Goal: Check status: Check status

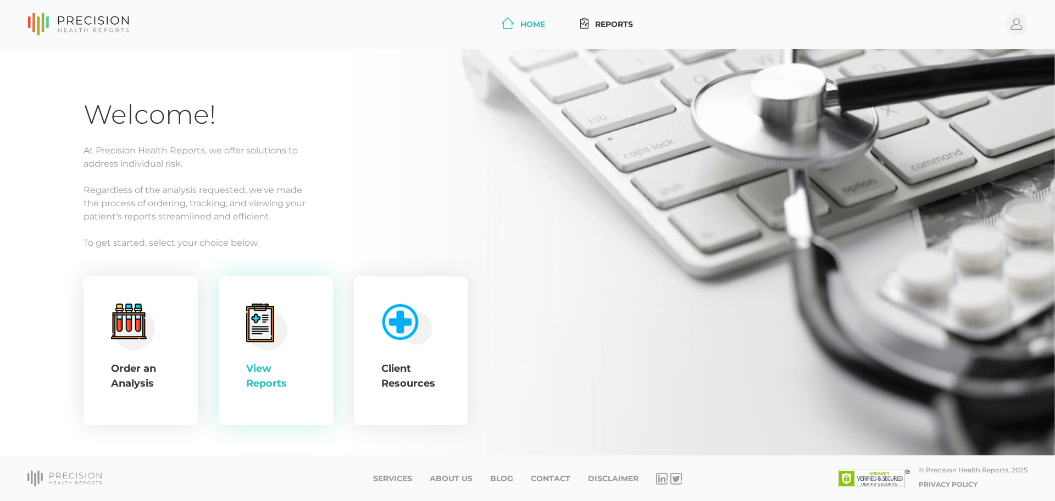
click at [226, 343] on div "View Reports" at bounding box center [276, 351] width 114 height 150
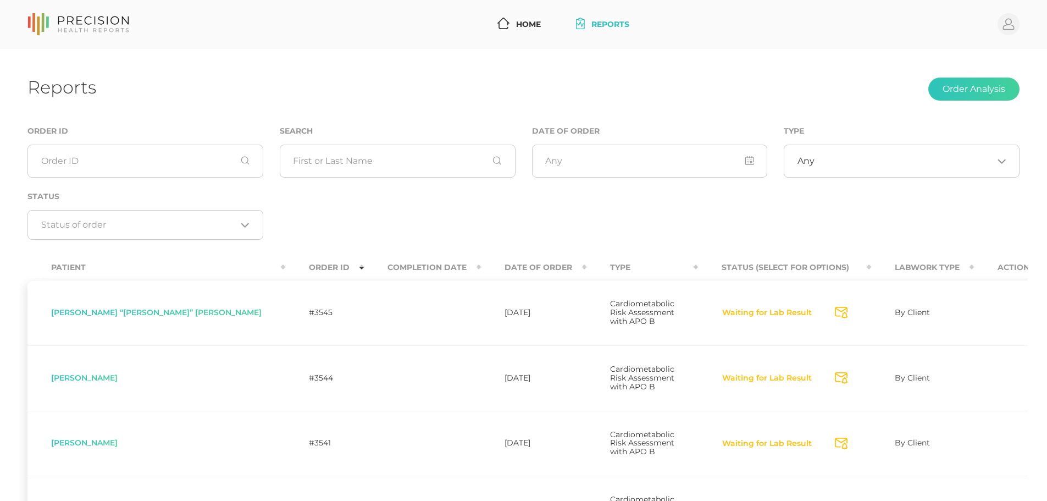
click at [364, 264] on th "Completion Date" at bounding box center [422, 267] width 117 height 25
click at [481, 264] on th "Date Of Order" at bounding box center [534, 267] width 106 height 25
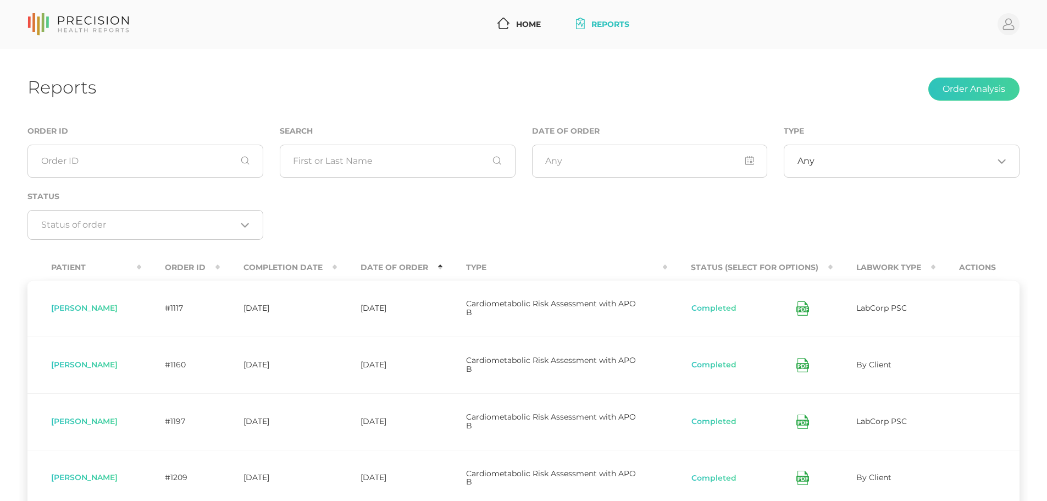
click at [325, 268] on th "Completion Date" at bounding box center [278, 267] width 117 height 25
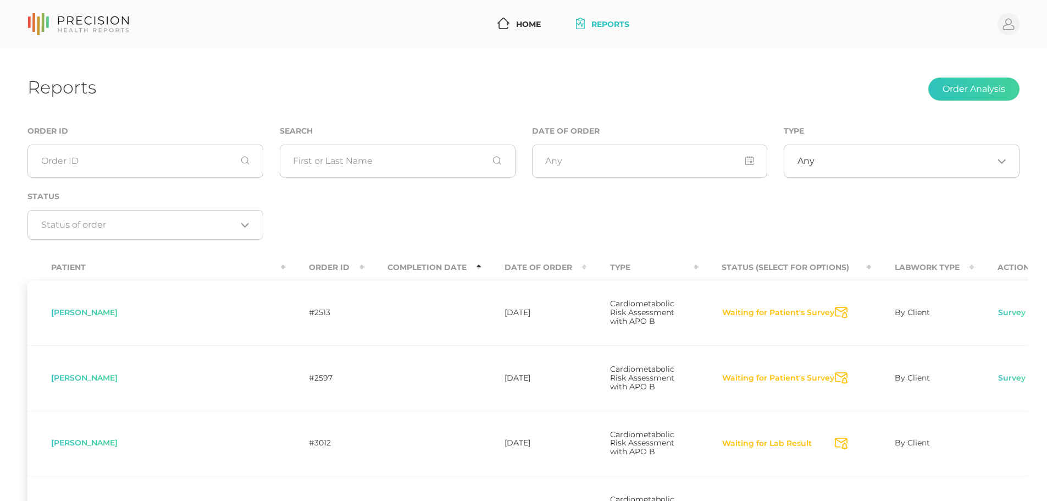
click at [364, 267] on th "Completion Date" at bounding box center [422, 267] width 117 height 25
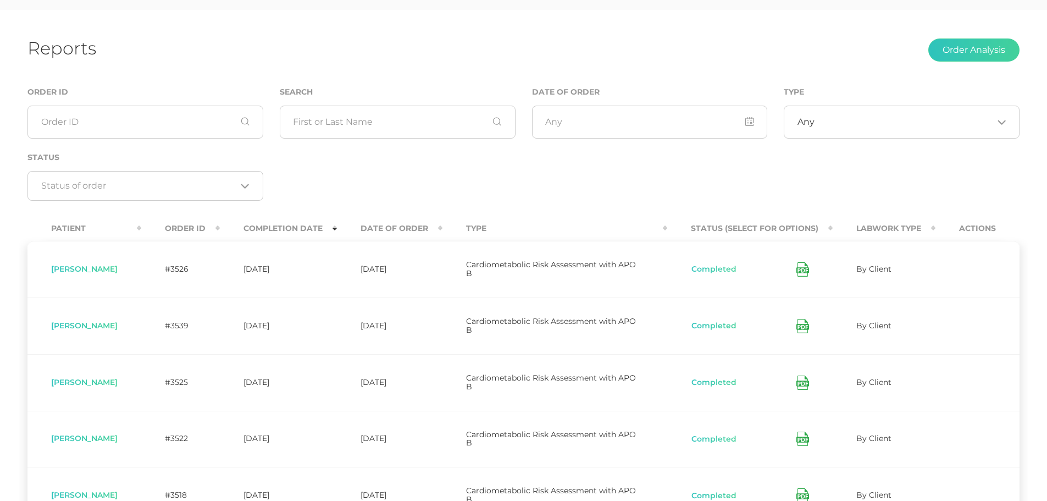
scroll to position [49, 0]
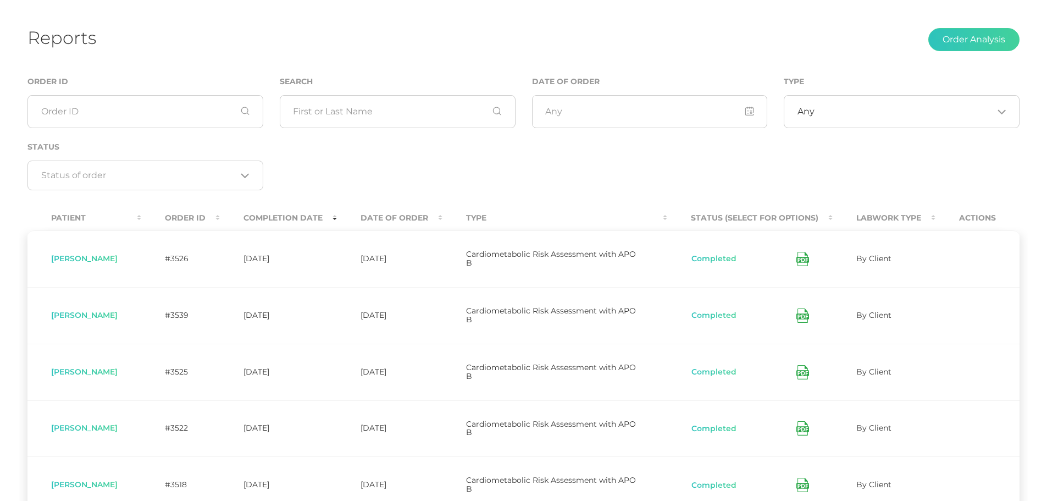
click at [800, 259] on icon at bounding box center [801, 259] width 5 height 3
click at [801, 318] on icon at bounding box center [802, 315] width 13 height 14
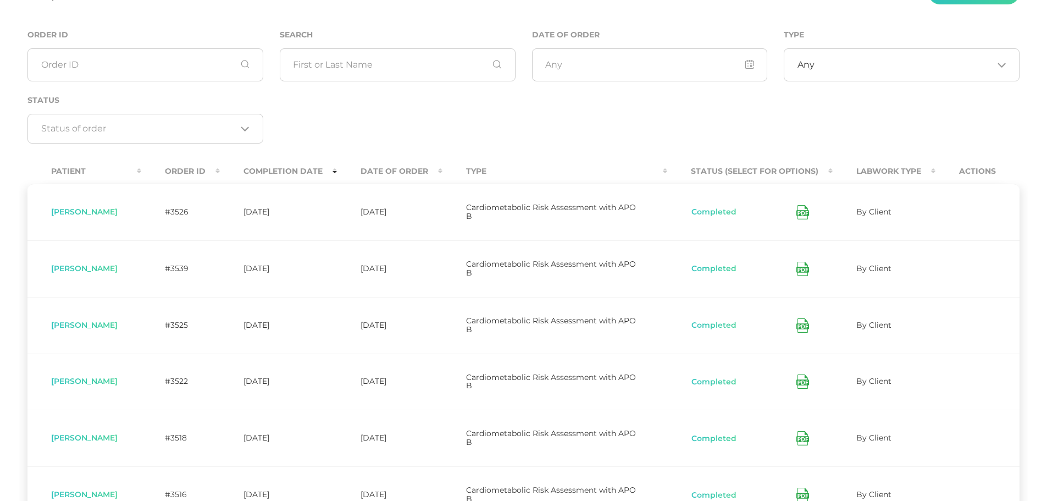
scroll to position [96, 0]
click at [637, 86] on div "Date of Order" at bounding box center [650, 61] width 252 height 65
click at [844, 79] on div "Any Loading..." at bounding box center [902, 65] width 236 height 33
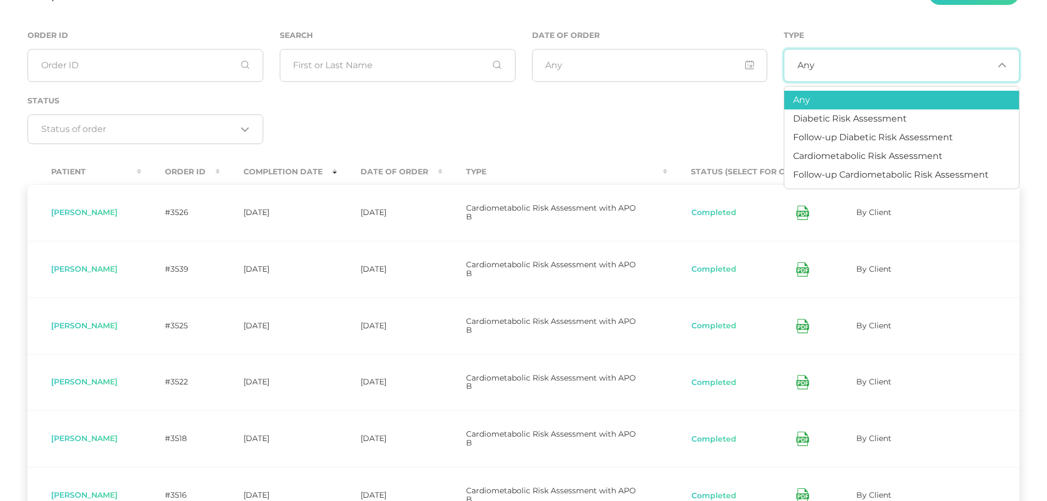
click at [440, 106] on div "Order ID Search Date of Order Type Any Loading... Status Loading..." at bounding box center [523, 93] width 1009 height 128
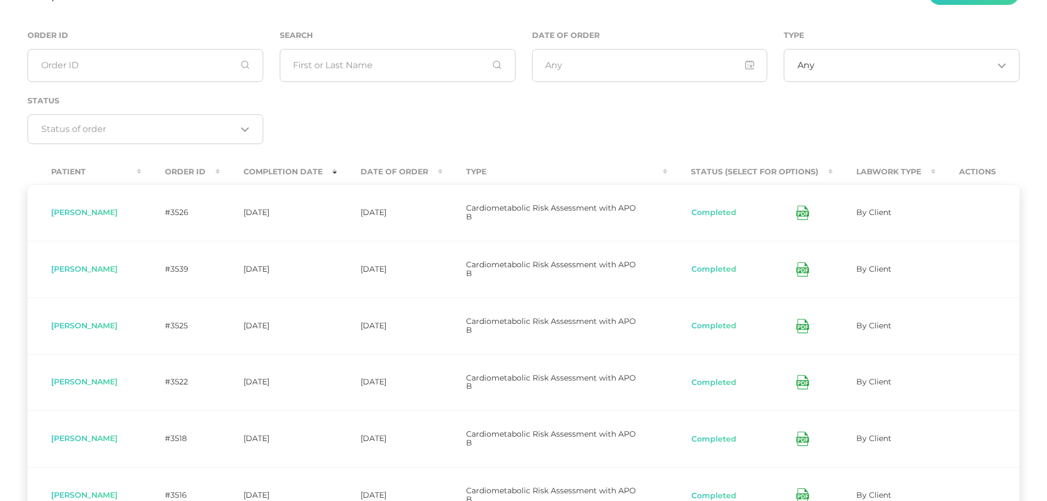
click at [232, 122] on div "Loading..." at bounding box center [145, 129] width 236 height 30
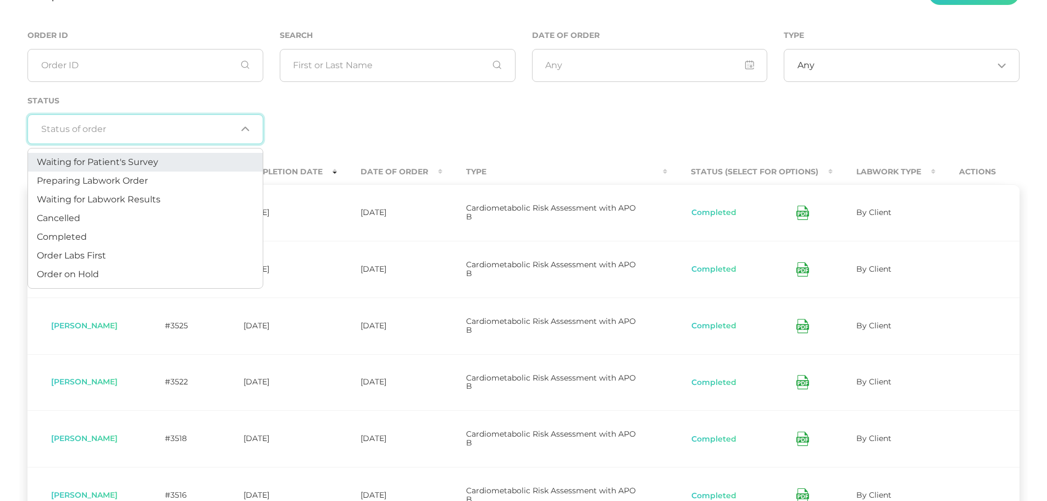
click at [124, 168] on li "Waiting for Patient's Survey" at bounding box center [145, 162] width 235 height 19
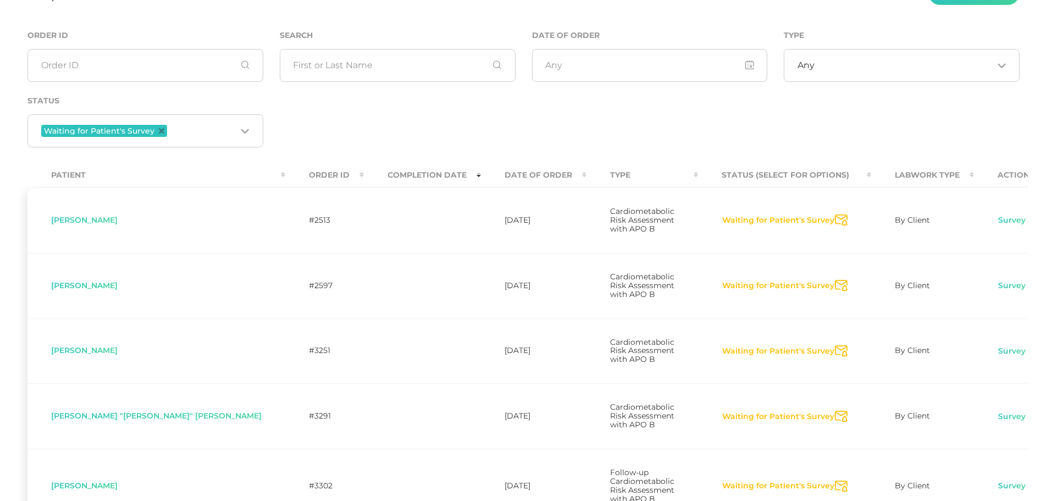
click at [577, 119] on div "Order ID Search Date of Order Type Any Loading... Status Waiting for Patient's …" at bounding box center [523, 94] width 1009 height 131
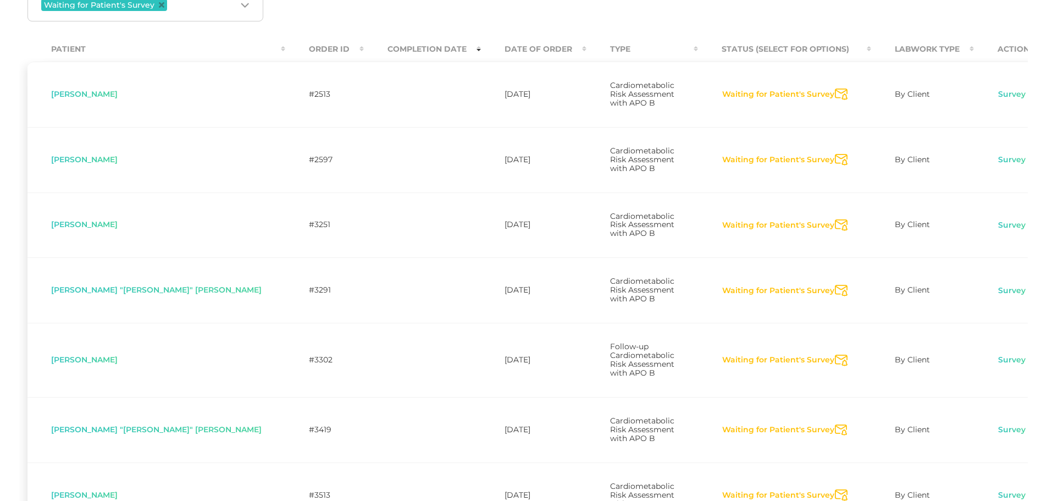
scroll to position [225, 0]
